Goal: Task Accomplishment & Management: Manage account settings

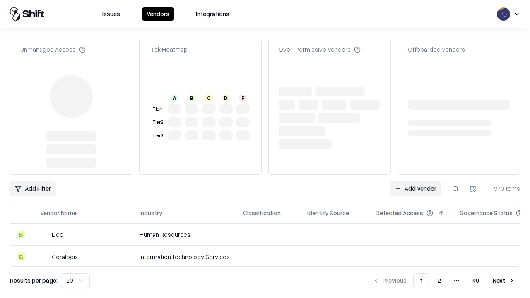
click at [415, 181] on link "Add Vendor" at bounding box center [416, 188] width 52 height 15
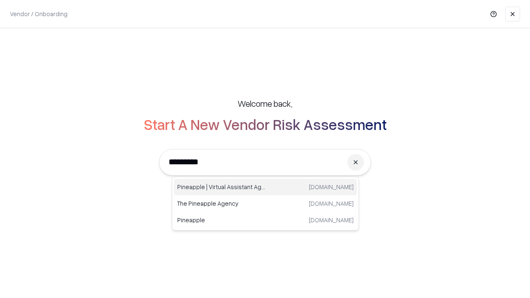
click at [265, 187] on div "Pineapple | Virtual Assistant Agency trypineapple.com" at bounding box center [265, 187] width 183 height 17
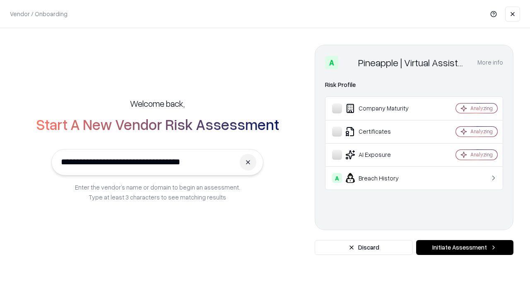
type input "**********"
click at [465, 248] on button "Initiate Assessment" at bounding box center [464, 247] width 97 height 15
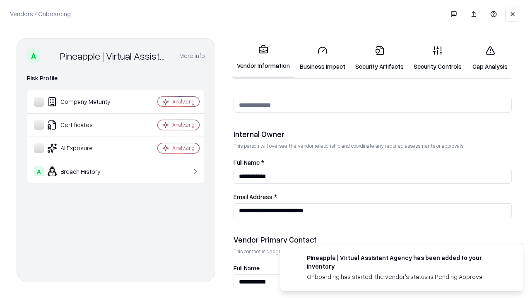
scroll to position [429, 0]
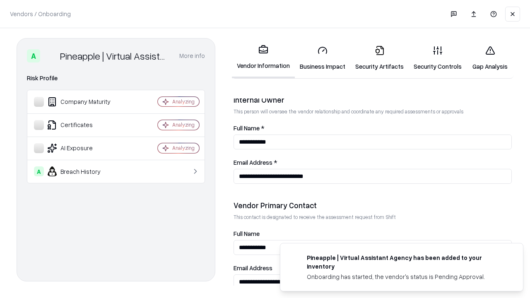
click at [323, 58] on link "Business Impact" at bounding box center [322, 58] width 55 height 39
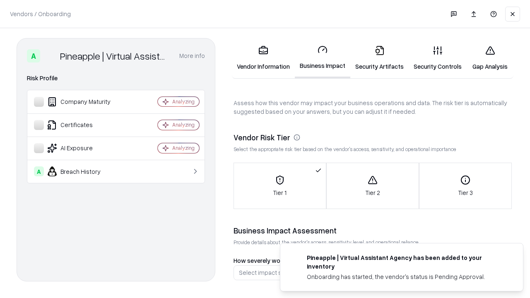
click at [379, 58] on link "Security Artifacts" at bounding box center [379, 58] width 58 height 39
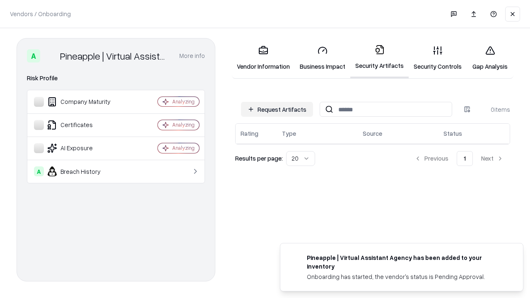
click at [277, 109] on button "Request Artifacts" at bounding box center [277, 109] width 72 height 15
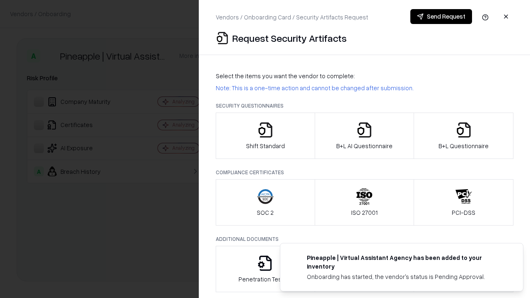
click at [265, 136] on icon "button" at bounding box center [265, 130] width 17 height 17
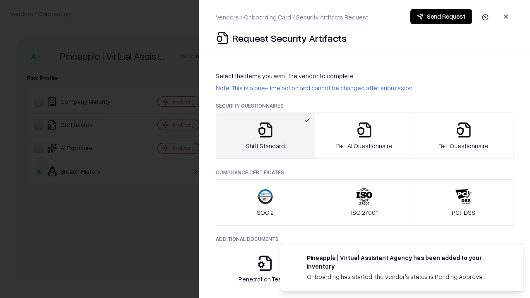
click at [441, 17] on button "Send Request" at bounding box center [441, 16] width 62 height 15
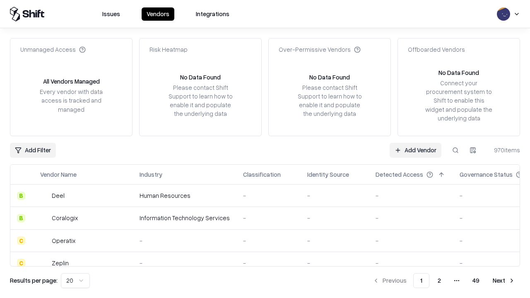
click at [456, 150] on button at bounding box center [455, 150] width 15 height 15
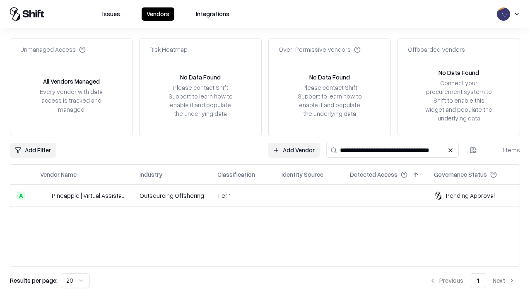
type input "**********"
click at [270, 195] on td "Tier 1" at bounding box center [243, 196] width 64 height 22
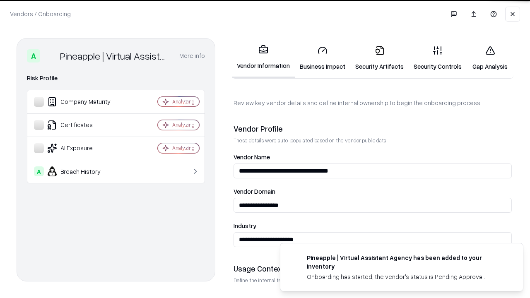
click at [379, 58] on link "Security Artifacts" at bounding box center [379, 58] width 58 height 39
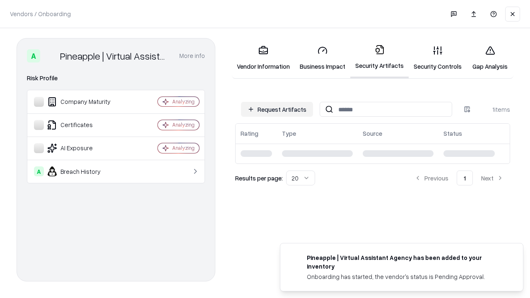
click at [438, 58] on link "Security Controls" at bounding box center [438, 58] width 58 height 39
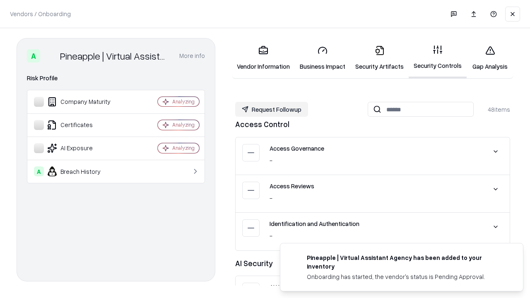
click at [272, 109] on button "Request Followup" at bounding box center [271, 109] width 73 height 15
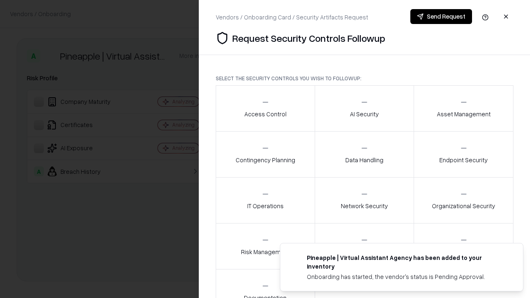
click at [265, 109] on div "Access Control" at bounding box center [265, 108] width 42 height 20
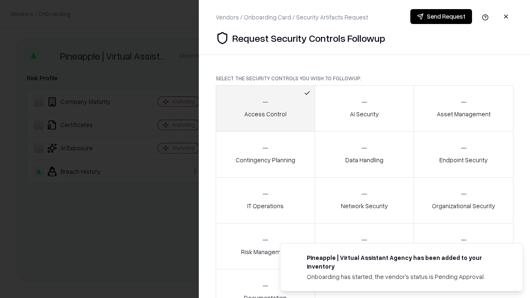
click at [441, 17] on button "Send Request" at bounding box center [441, 16] width 62 height 15
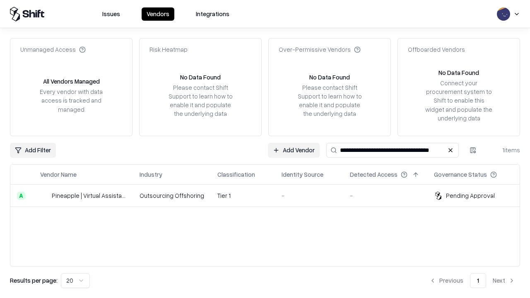
type input "**********"
click at [270, 195] on td "Tier 1" at bounding box center [243, 196] width 64 height 22
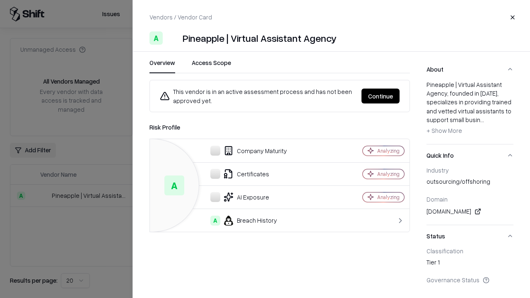
click at [381, 96] on button "Continue" at bounding box center [381, 96] width 38 height 15
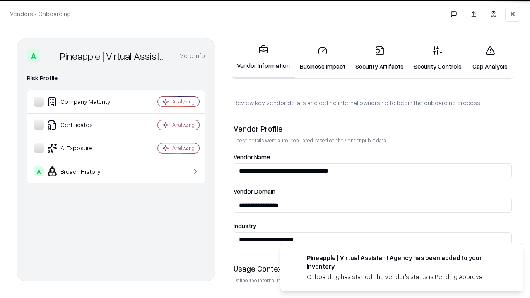
click at [490, 58] on link "Gap Analysis" at bounding box center [490, 58] width 47 height 39
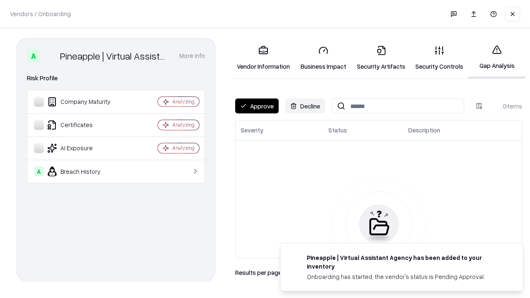
click at [257, 106] on button "Approve" at bounding box center [256, 106] width 43 height 15
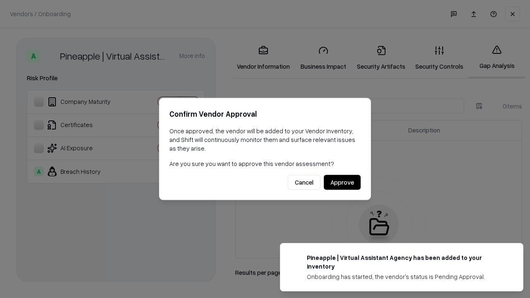
click at [342, 182] on button "Approve" at bounding box center [342, 182] width 37 height 15
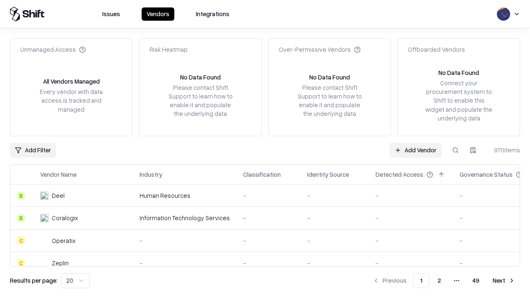
type input "**********"
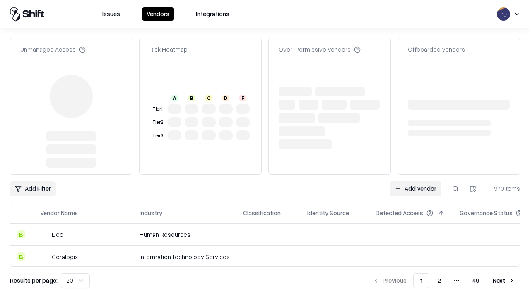
click at [415, 189] on link "Add Vendor" at bounding box center [416, 188] width 52 height 15
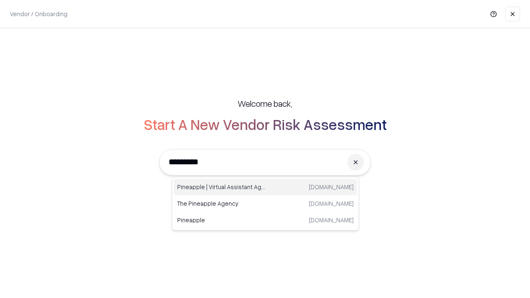
click at [265, 187] on div "Pineapple | Virtual Assistant Agency trypineapple.com" at bounding box center [265, 187] width 183 height 17
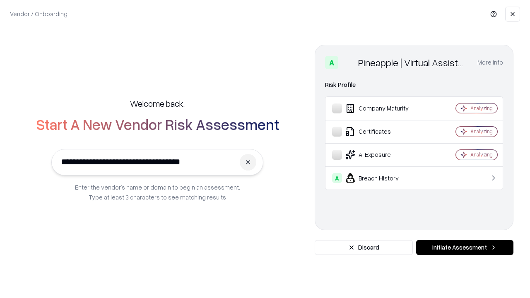
type input "**********"
click at [465, 248] on button "Initiate Assessment" at bounding box center [464, 247] width 97 height 15
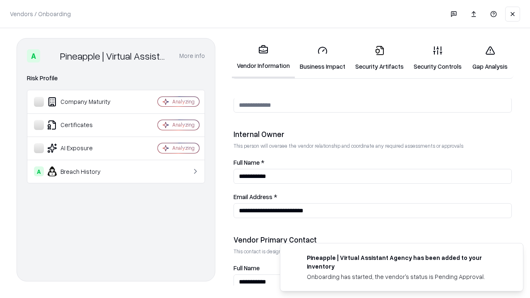
scroll to position [429, 0]
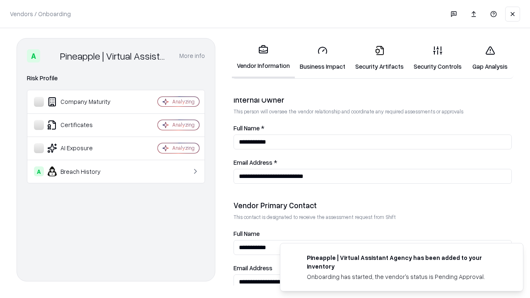
click at [490, 58] on link "Gap Analysis" at bounding box center [490, 58] width 47 height 39
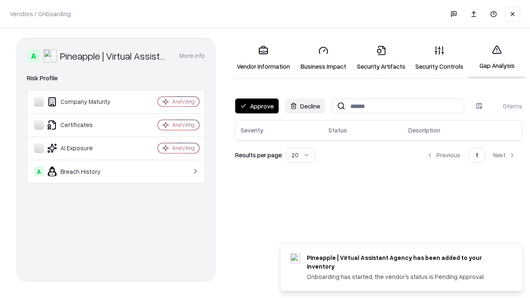
click at [257, 106] on button "Approve" at bounding box center [256, 106] width 43 height 15
